Goal: Navigation & Orientation: Find specific page/section

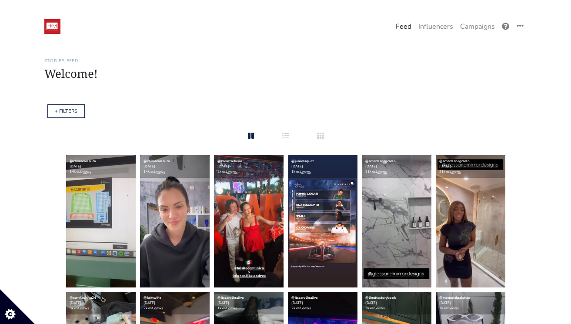
click at [42, 27] on div "One Campaign Feed Influencers Campaigns" at bounding box center [286, 26] width 496 height 18
click at [55, 26] on img at bounding box center [52, 26] width 16 height 15
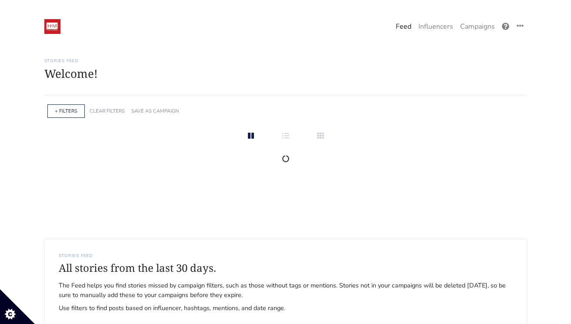
click at [55, 29] on img at bounding box center [52, 26] width 16 height 15
